Goal: Find contact information: Find contact information

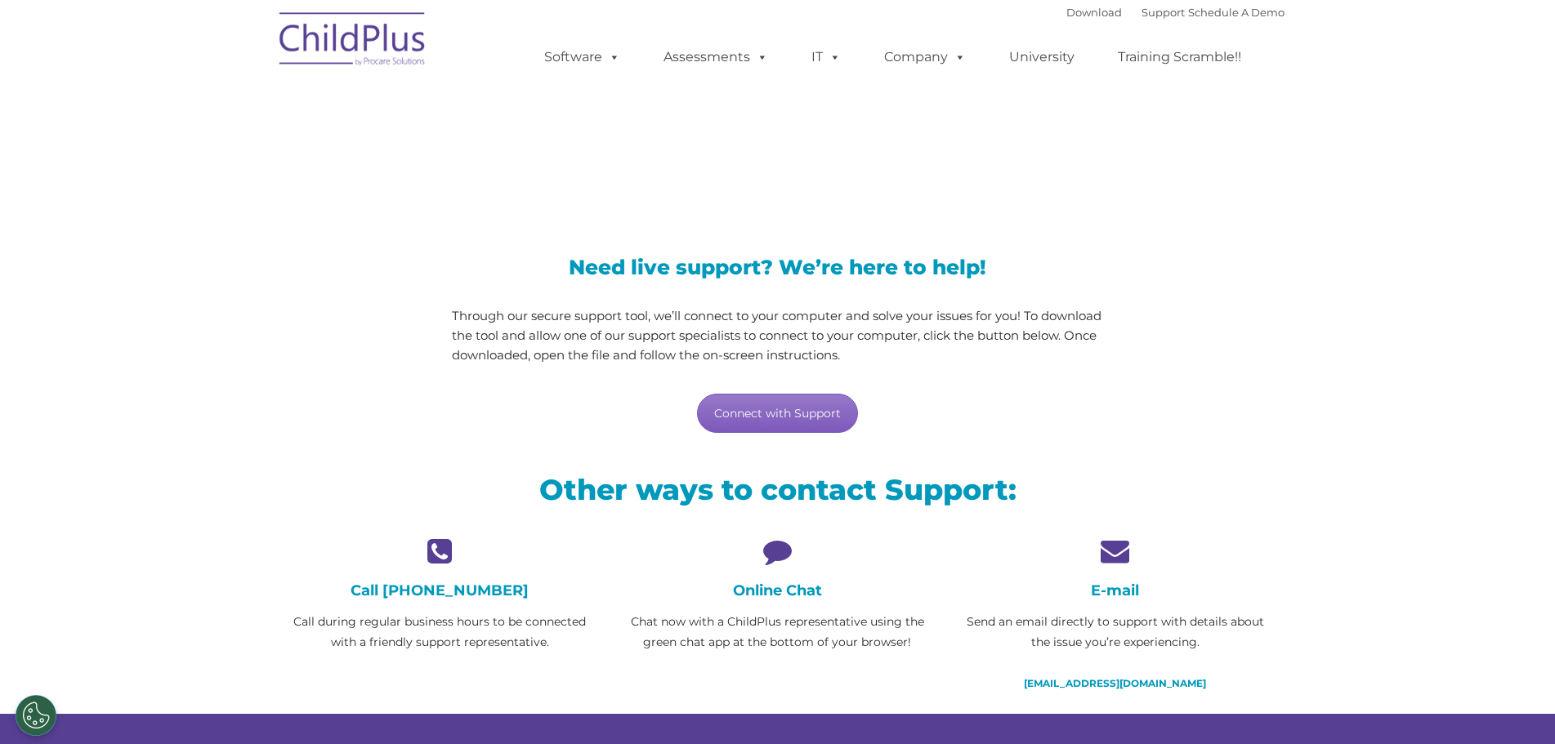
click at [816, 417] on link "Connect with Support" at bounding box center [777, 413] width 161 height 39
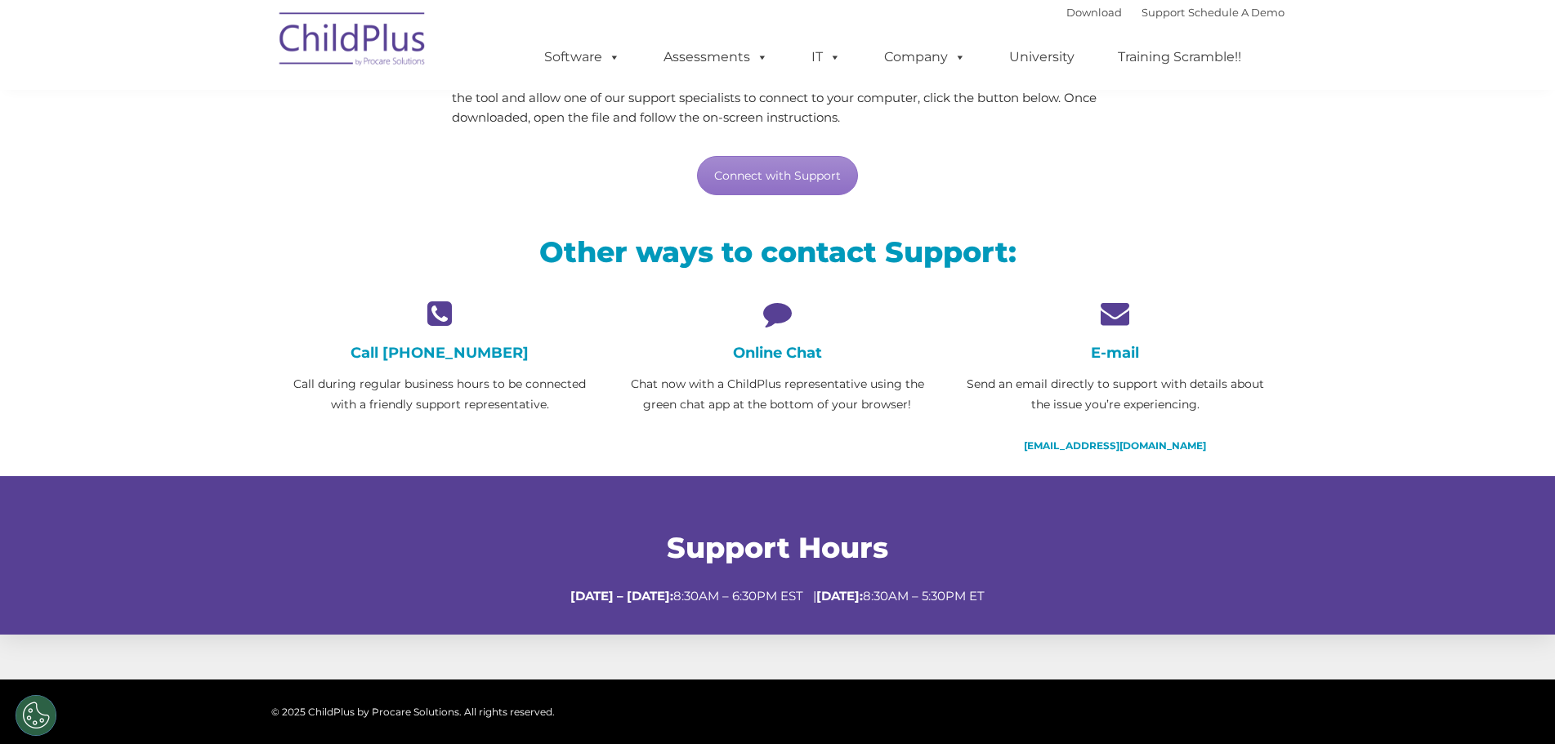
scroll to position [245, 0]
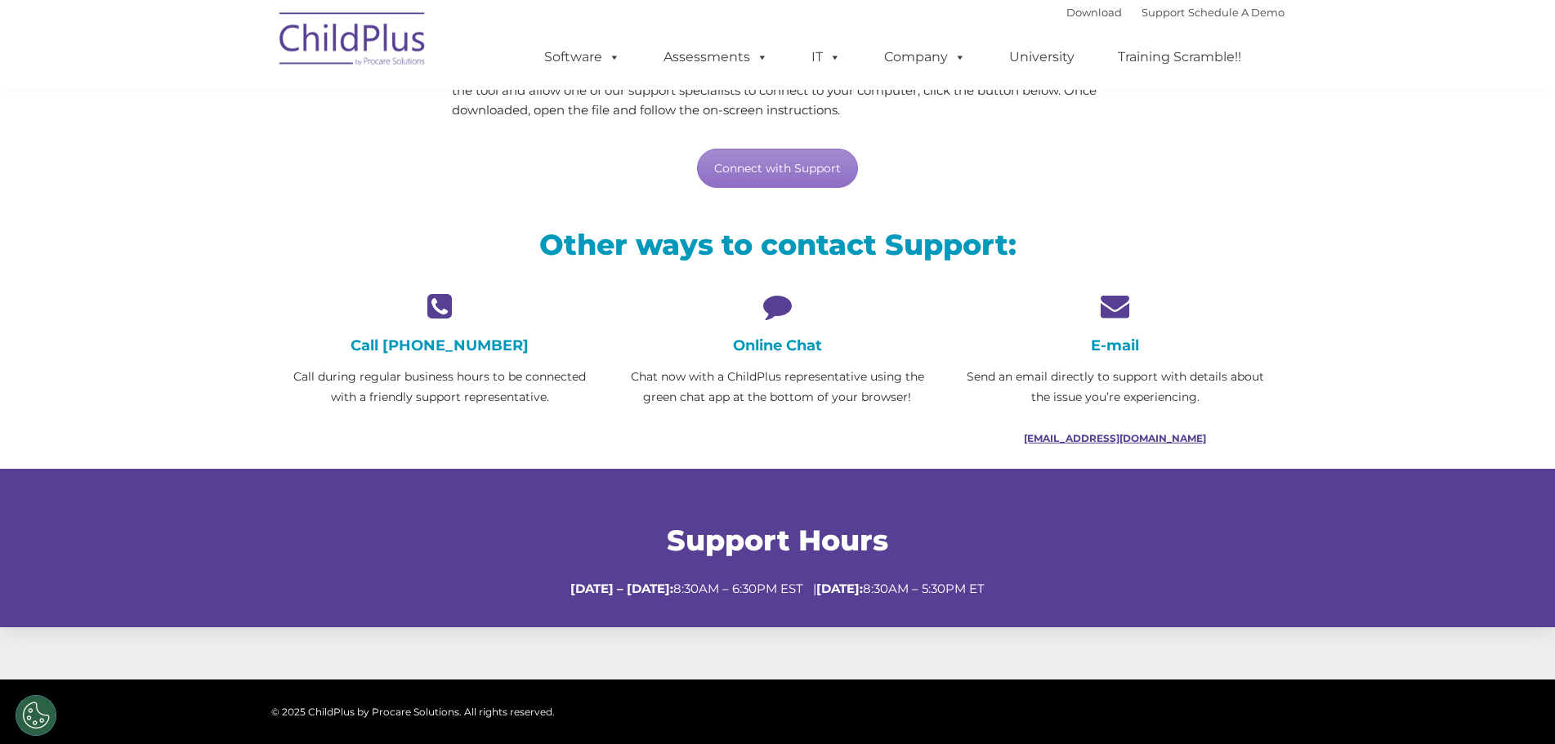
click at [1171, 438] on link "[EMAIL_ADDRESS][DOMAIN_NAME]" at bounding box center [1115, 438] width 182 height 12
click at [314, 177] on div "Need live support? We’re here to help! Through our secure support tool, we’ll c…" at bounding box center [777, 84] width 1013 height 243
drag, startPoint x: 1196, startPoint y: 436, endPoint x: 1044, endPoint y: 436, distance: 151.2
click at [1044, 436] on p "[EMAIL_ADDRESS][DOMAIN_NAME]" at bounding box center [1115, 438] width 313 height 20
copy link "[EMAIL_ADDRESS][DOMAIN_NAME]"
